Goal: Task Accomplishment & Management: Manage account settings

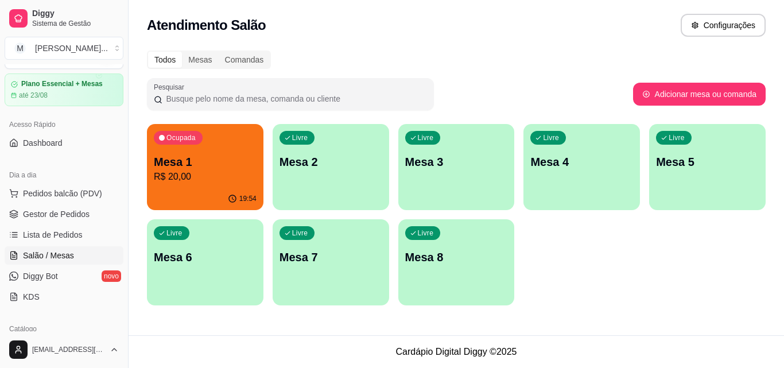
scroll to position [36, 0]
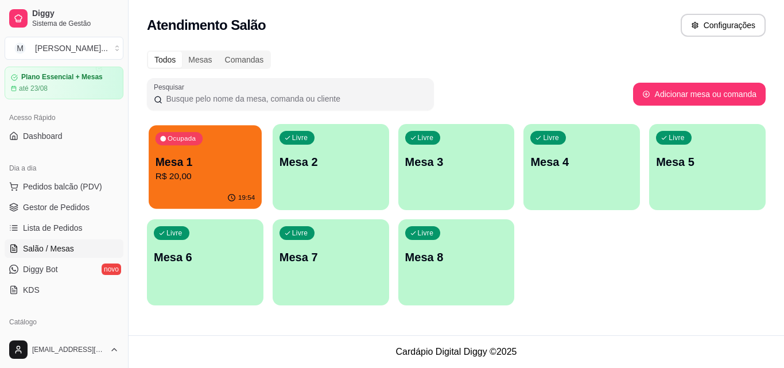
click at [222, 181] on p "R$ 20,00" at bounding box center [205, 176] width 99 height 13
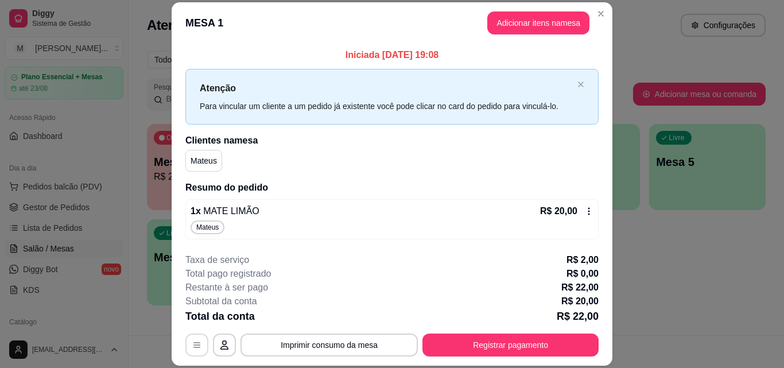
click at [192, 349] on icon "button" at bounding box center [196, 345] width 9 height 9
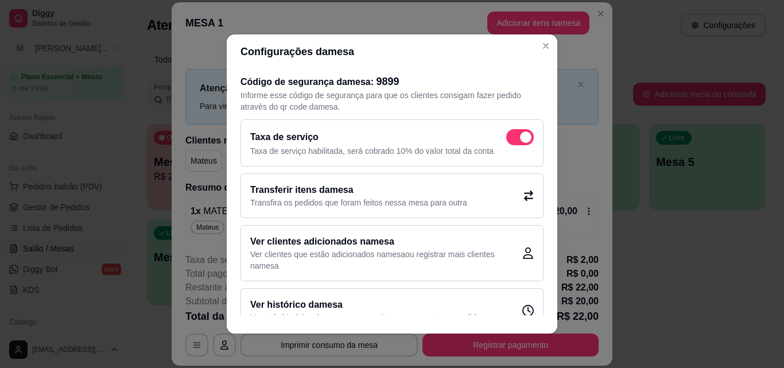
scroll to position [22, 0]
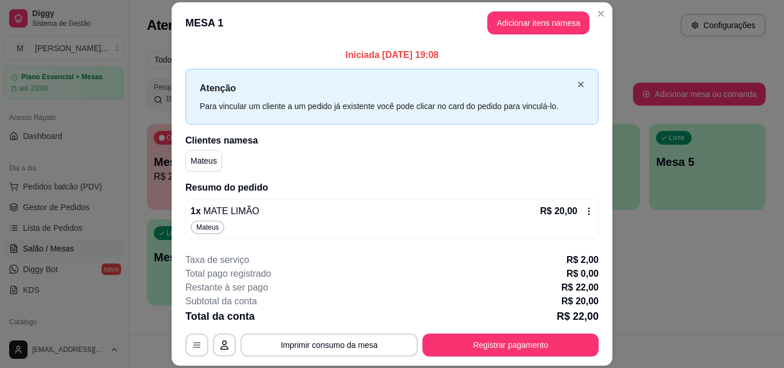
click at [578, 84] on icon "close" at bounding box center [580, 84] width 5 height 5
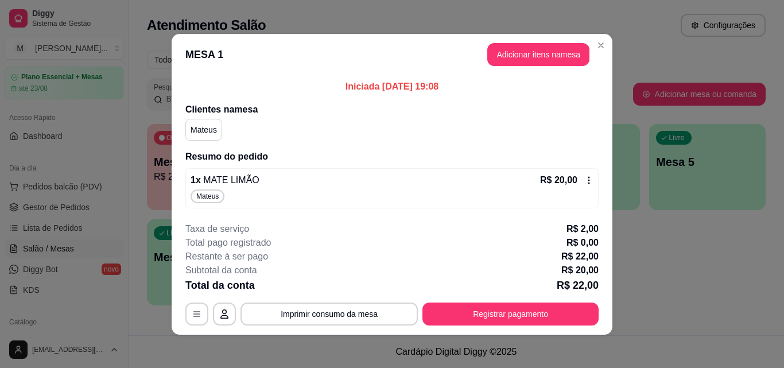
click at [287, 183] on div "1 x MATE LIMÃO R$ 20,00" at bounding box center [392, 180] width 403 height 14
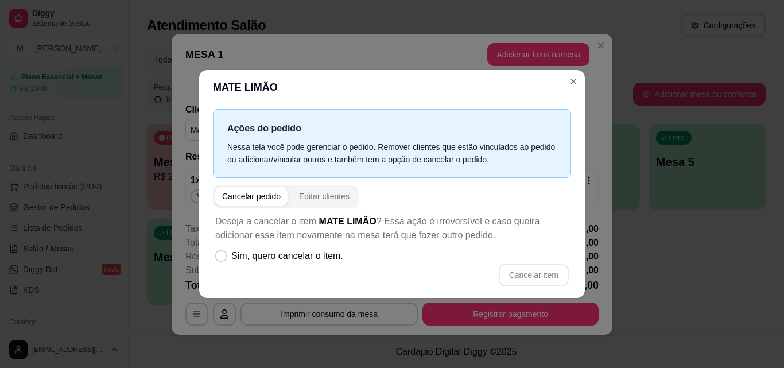
click at [266, 192] on div "Cancelar pedido" at bounding box center [251, 196] width 59 height 11
click at [226, 259] on span at bounding box center [221, 255] width 11 height 11
click at [222, 259] on input "Sim, quero cancelar o item." at bounding box center [218, 261] width 7 height 7
checkbox input "true"
click at [550, 273] on button "Cancelar item" at bounding box center [534, 275] width 68 height 22
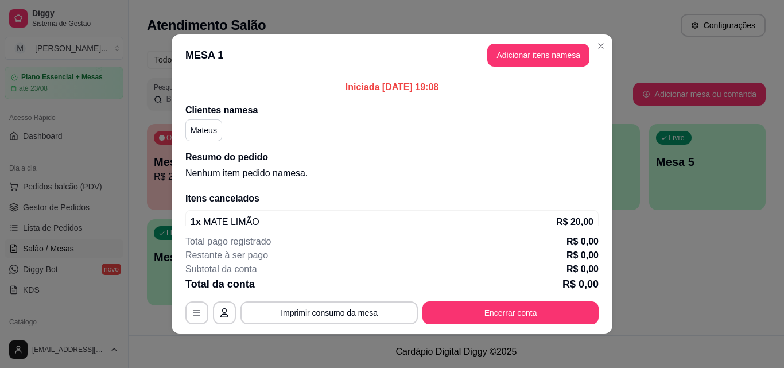
click at [502, 331] on footer "Total pago registrado R$ 0,00 Restante à ser pago R$ 0,00 Subtotal da conta R$ …" at bounding box center [392, 280] width 441 height 108
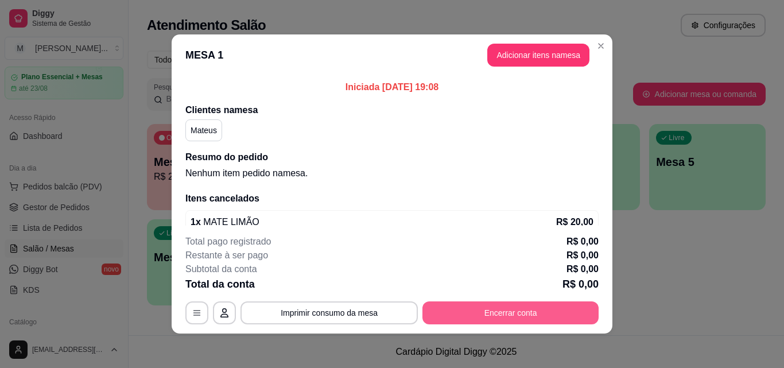
click at [533, 310] on button "Encerrar conta" at bounding box center [511, 312] width 176 height 23
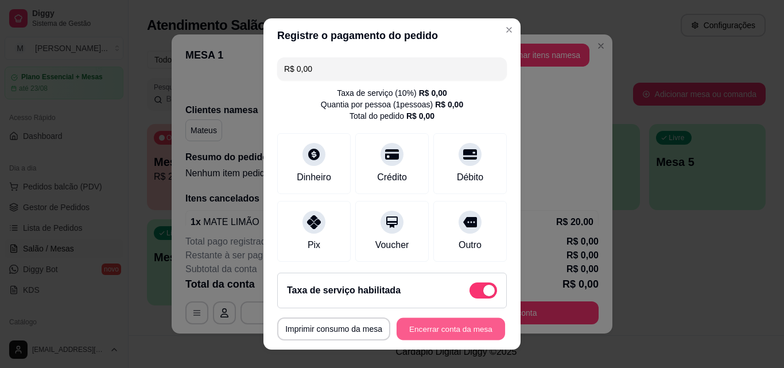
click at [415, 321] on button "Encerrar conta da mesa" at bounding box center [451, 329] width 109 height 22
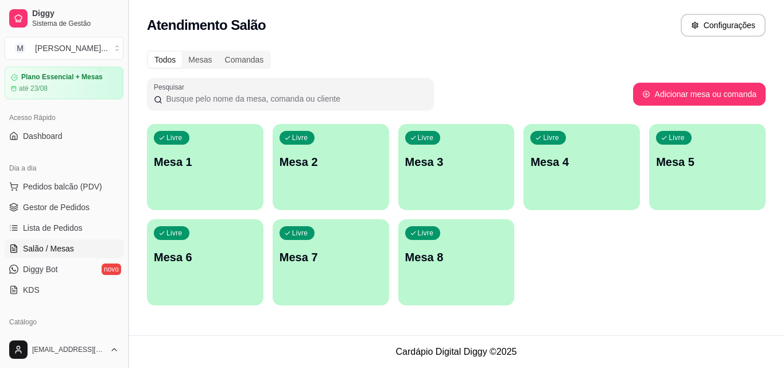
click at [126, 137] on button "Toggle Sidebar" at bounding box center [127, 184] width 9 height 368
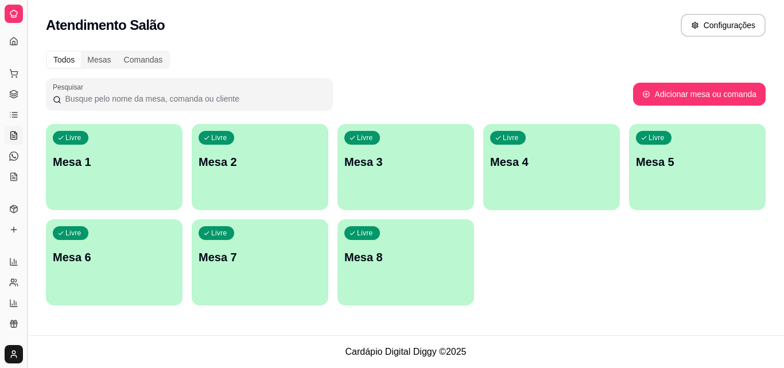
click at [25, 115] on button "Toggle Sidebar" at bounding box center [26, 184] width 9 height 368
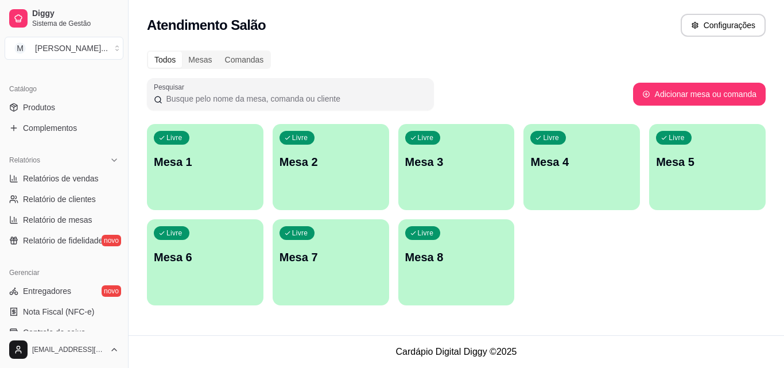
scroll to position [458, 0]
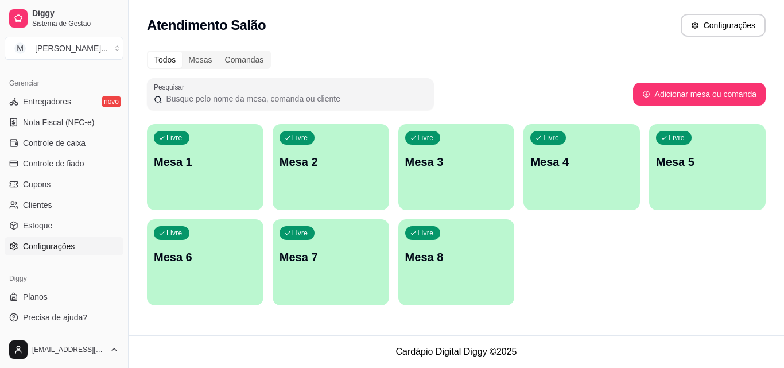
click at [56, 247] on span "Configurações" at bounding box center [49, 246] width 52 height 11
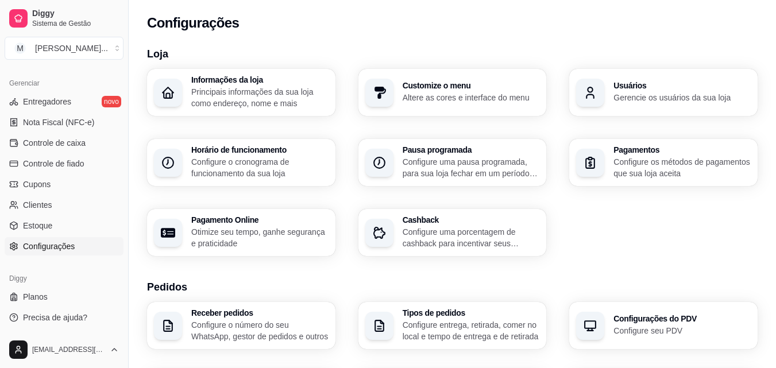
click at [273, 245] on p "Otimize seu tempo, ganhe segurança e praticidade" at bounding box center [259, 237] width 137 height 23
select select "4.98"
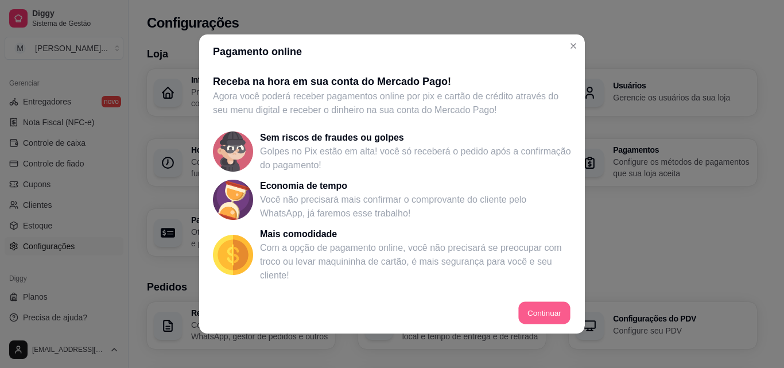
click at [537, 316] on button "Continuar" at bounding box center [545, 313] width 52 height 22
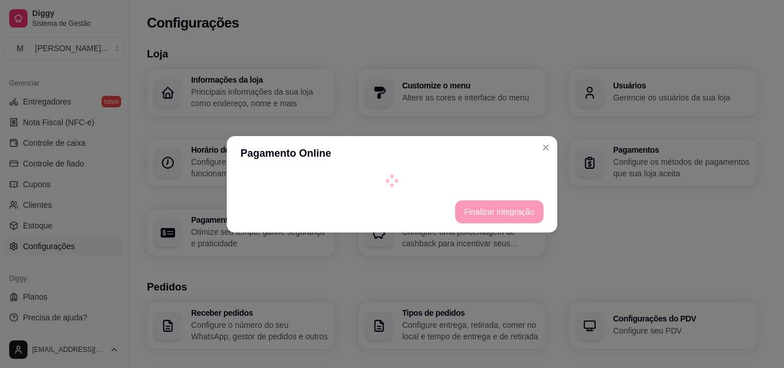
select select "4.98"
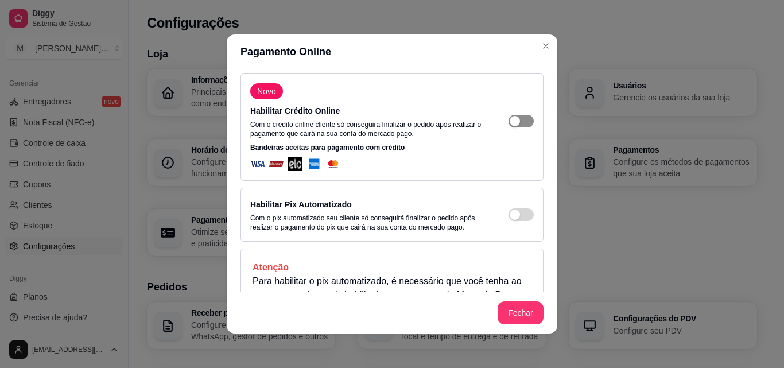
click at [515, 122] on span "button" at bounding box center [521, 121] width 25 height 13
click at [509, 122] on span "button" at bounding box center [521, 121] width 25 height 13
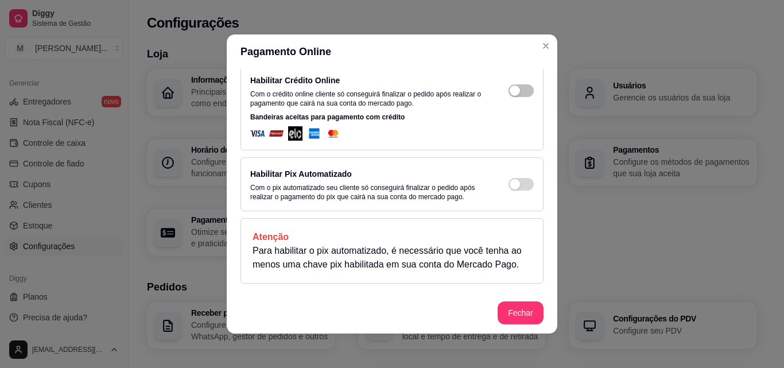
scroll to position [20, 0]
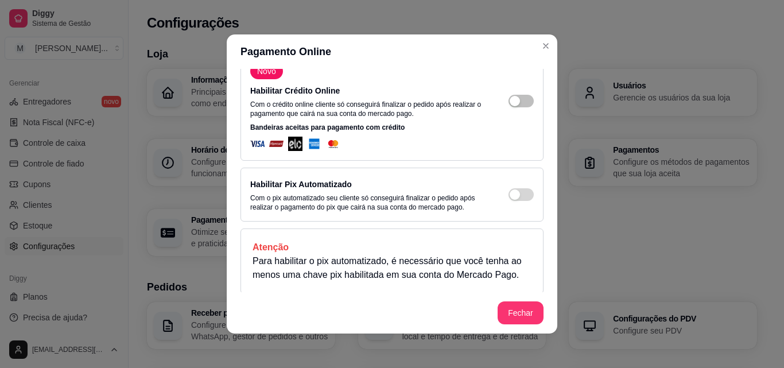
click at [513, 201] on div "Habilitar Pix Automatizado Com o pix automatizado seu cliente só conseguirá fin…" at bounding box center [392, 194] width 284 height 34
drag, startPoint x: 514, startPoint y: 208, endPoint x: 513, endPoint y: 196, distance: 12.1
click at [514, 207] on div "Habilitar Pix Automatizado Com o pix automatizado seu cliente só conseguirá fin…" at bounding box center [392, 194] width 284 height 34
click at [510, 187] on div "Habilitar Pix Automatizado Com o pix automatizado seu cliente só conseguirá fin…" at bounding box center [392, 194] width 284 height 34
